Goal: Information Seeking & Learning: Learn about a topic

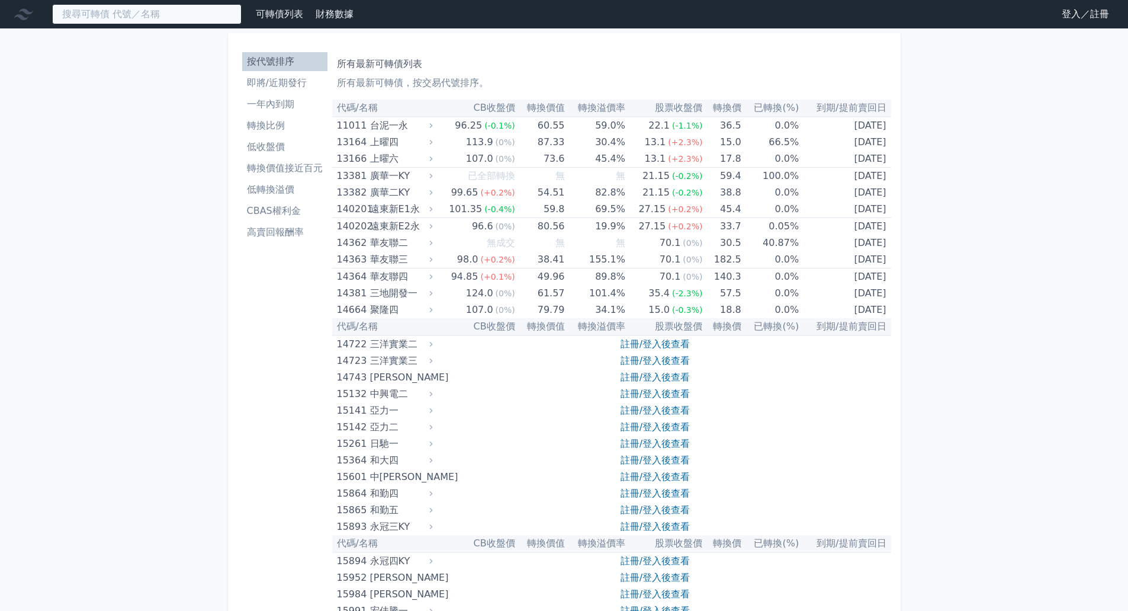
click at [155, 11] on input at bounding box center [147, 14] width 190 height 20
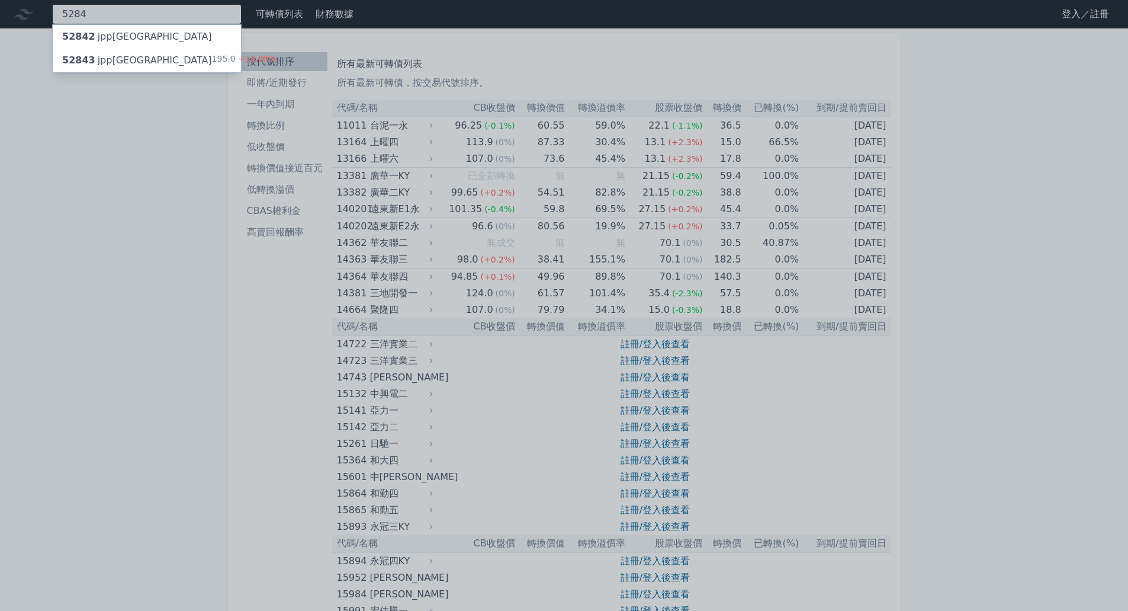
type input "5284"
click at [143, 39] on div "52842 jpp[GEOGRAPHIC_DATA]" at bounding box center [147, 37] width 188 height 24
click at [114, 56] on div "52843 jpp[GEOGRAPHIC_DATA]" at bounding box center [137, 60] width 150 height 14
